Goal: Task Accomplishment & Management: Complete application form

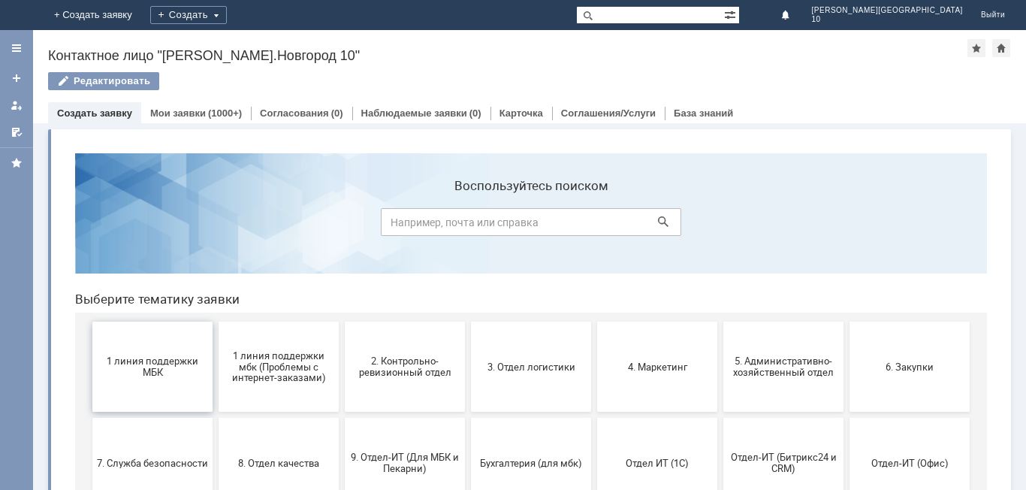
click at [165, 363] on span "1 линия поддержки МБК" at bounding box center [152, 366] width 111 height 23
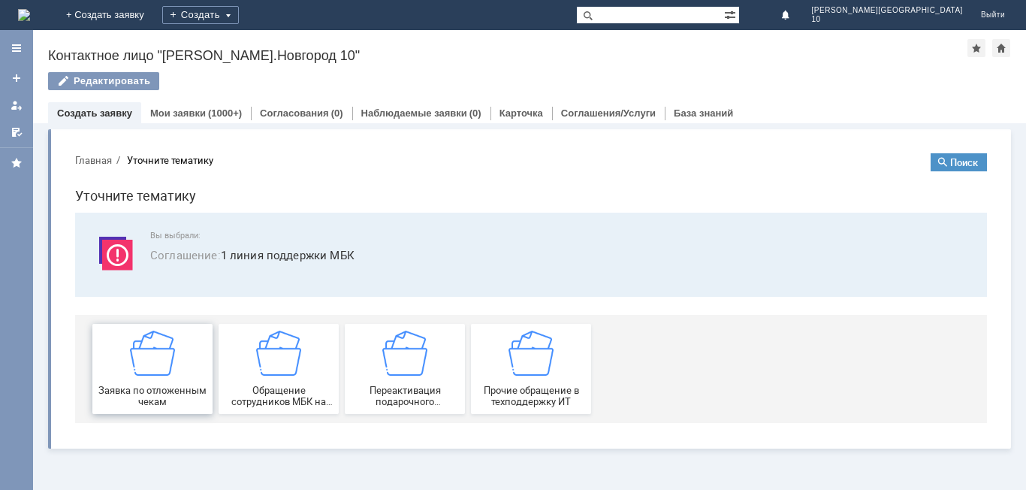
click at [165, 364] on img at bounding box center [152, 352] width 45 height 45
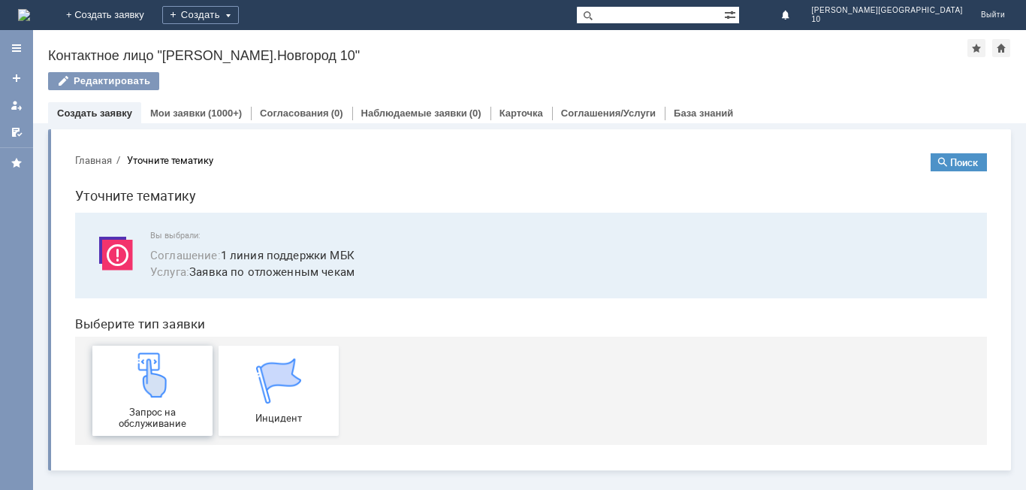
click at [165, 365] on img at bounding box center [152, 374] width 45 height 45
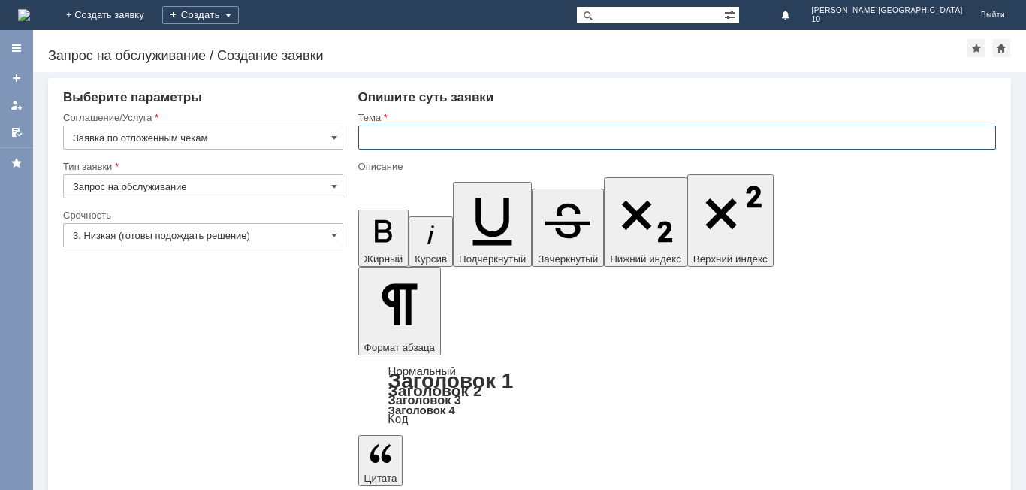
click at [365, 137] on input "text" at bounding box center [677, 137] width 638 height 24
type input "отложенный чекот15.10.2025"
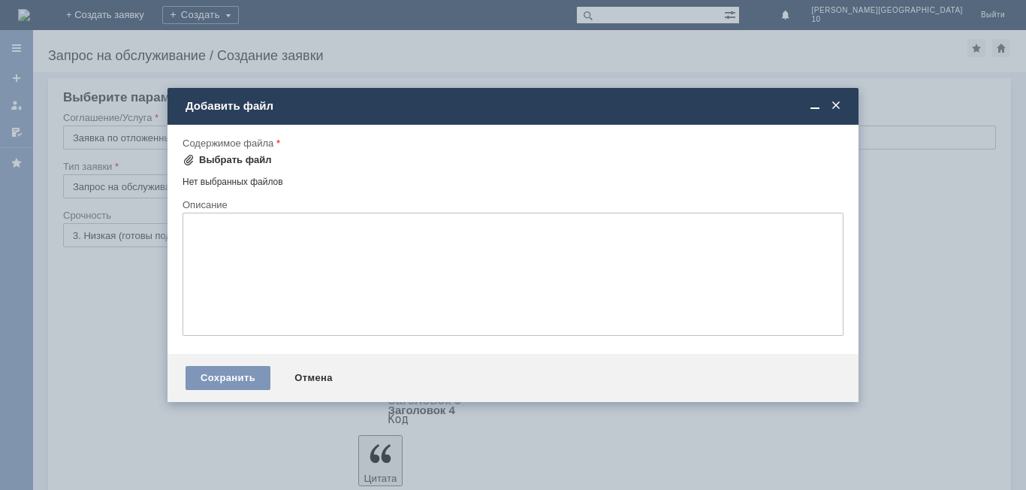
click at [206, 159] on div "Выбрать файл" at bounding box center [235, 160] width 73 height 12
click at [213, 156] on div "Выбрать файл" at bounding box center [235, 160] width 73 height 12
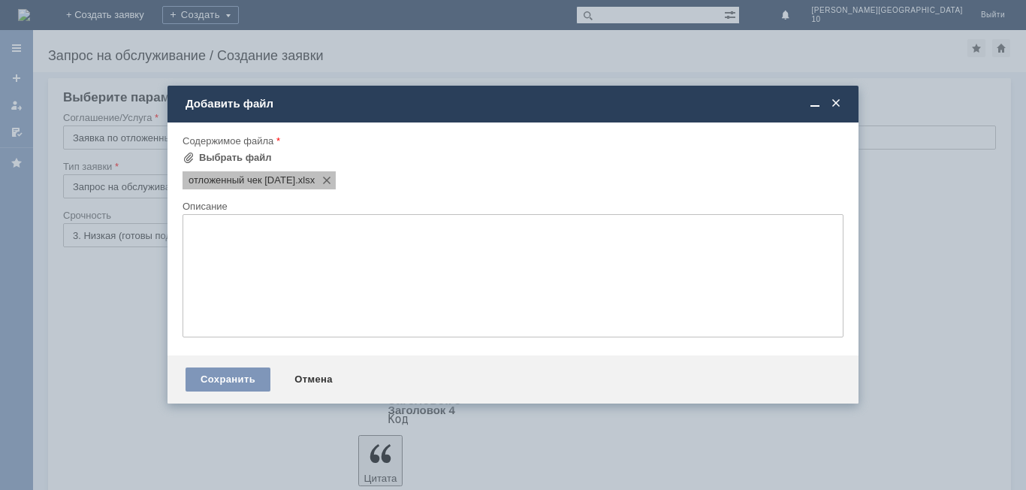
click at [188, 181] on span "отложенный чек 15.10.2025" at bounding box center [241, 180] width 107 height 12
click at [224, 378] on div "Сохранить" at bounding box center [227, 379] width 85 height 24
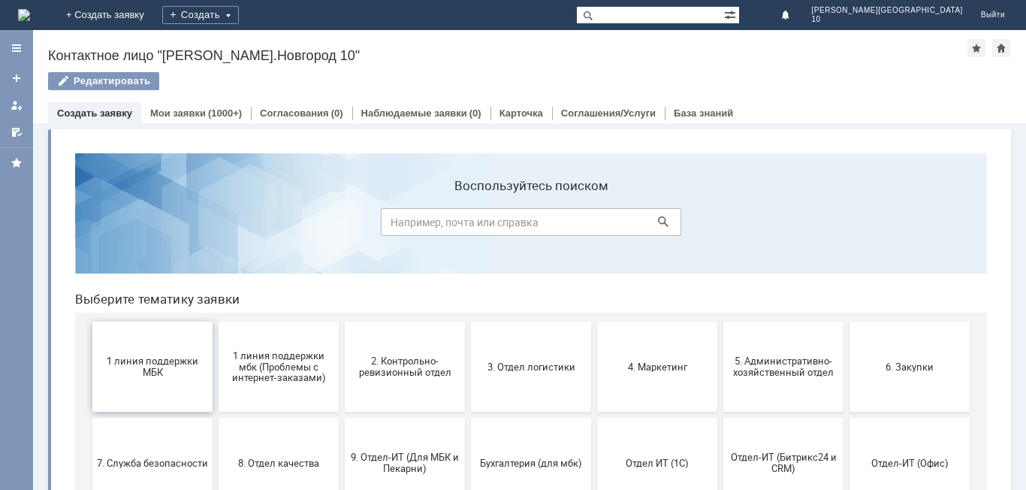
click at [161, 363] on span "1 линия поддержки МБК" at bounding box center [152, 366] width 111 height 23
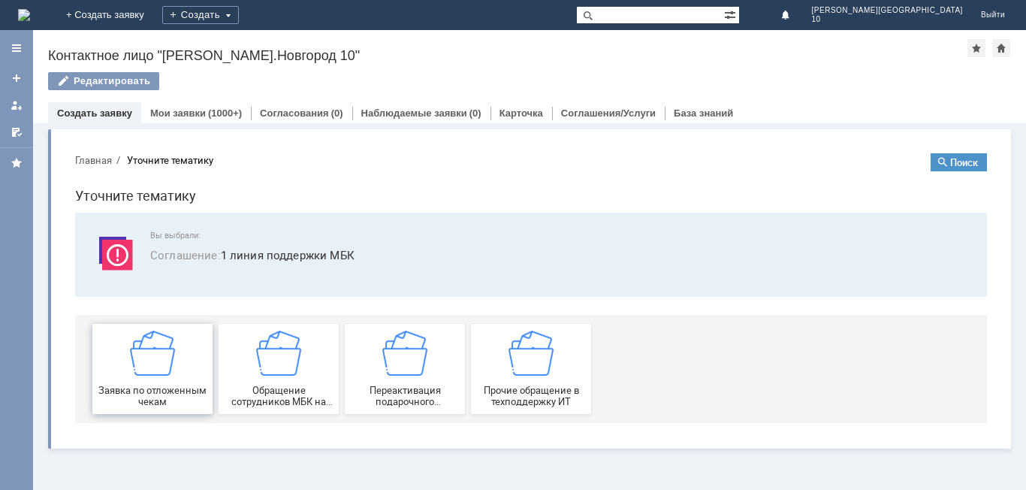
click at [157, 364] on img at bounding box center [152, 352] width 45 height 45
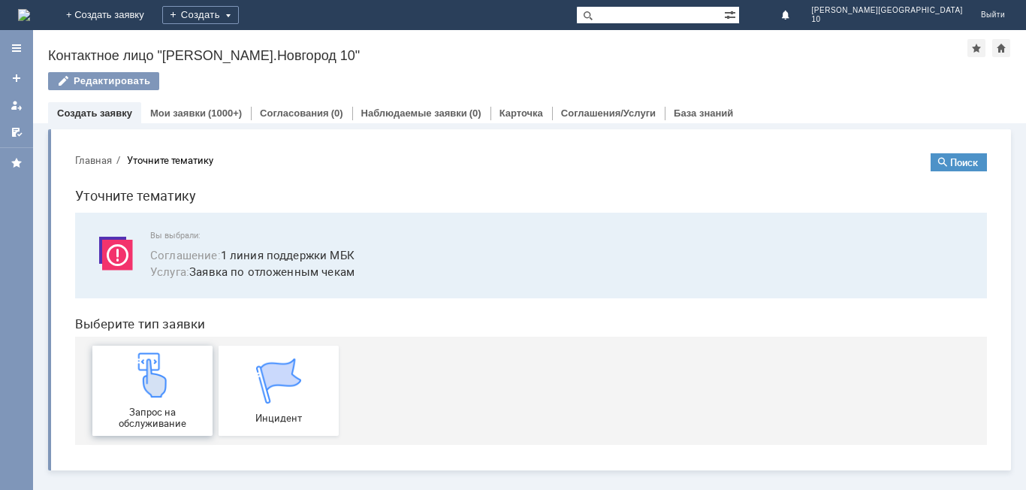
click at [160, 378] on img at bounding box center [152, 374] width 45 height 45
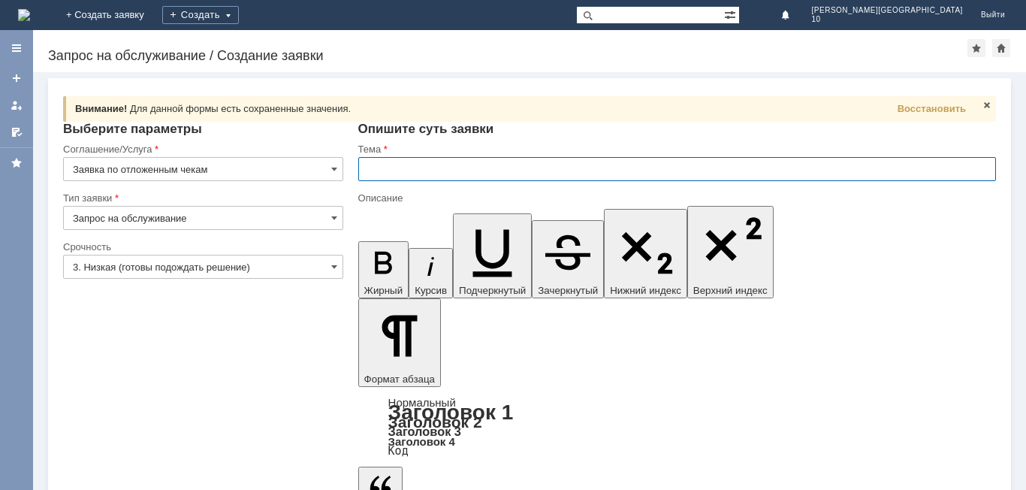
click at [363, 168] on input "text" at bounding box center [677, 169] width 638 height 24
type input "отложенный чек от [DATE]"
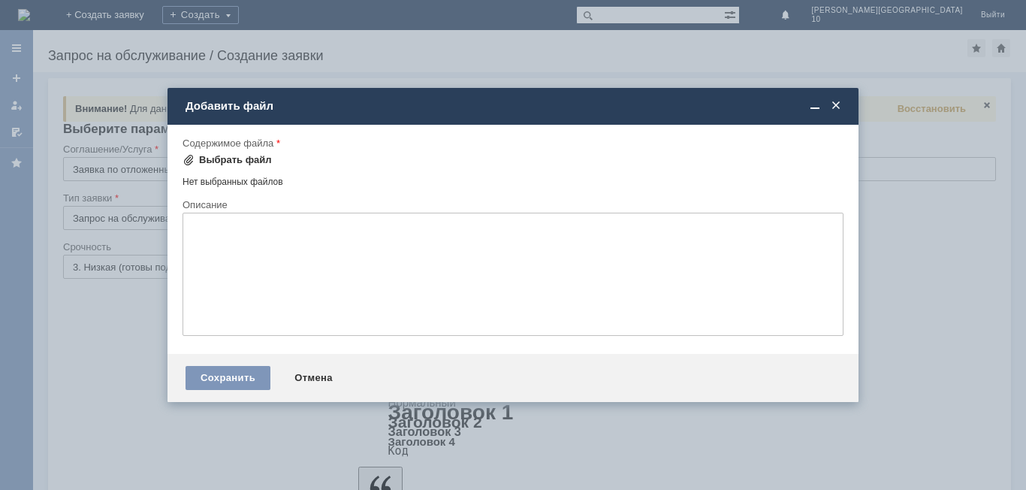
click at [234, 154] on div "Выбрать файл" at bounding box center [235, 160] width 73 height 12
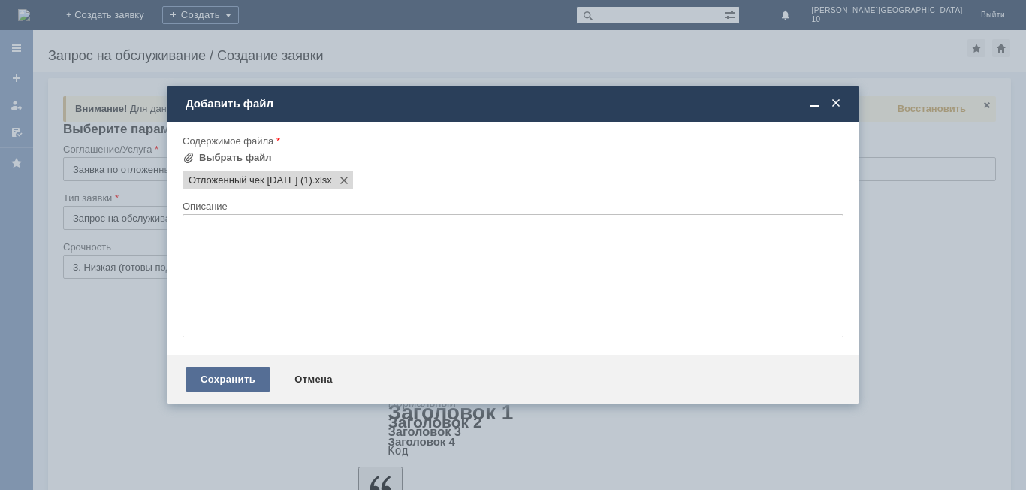
click at [244, 378] on div "Сохранить" at bounding box center [227, 379] width 85 height 24
